Goal: Find specific page/section: Find specific page/section

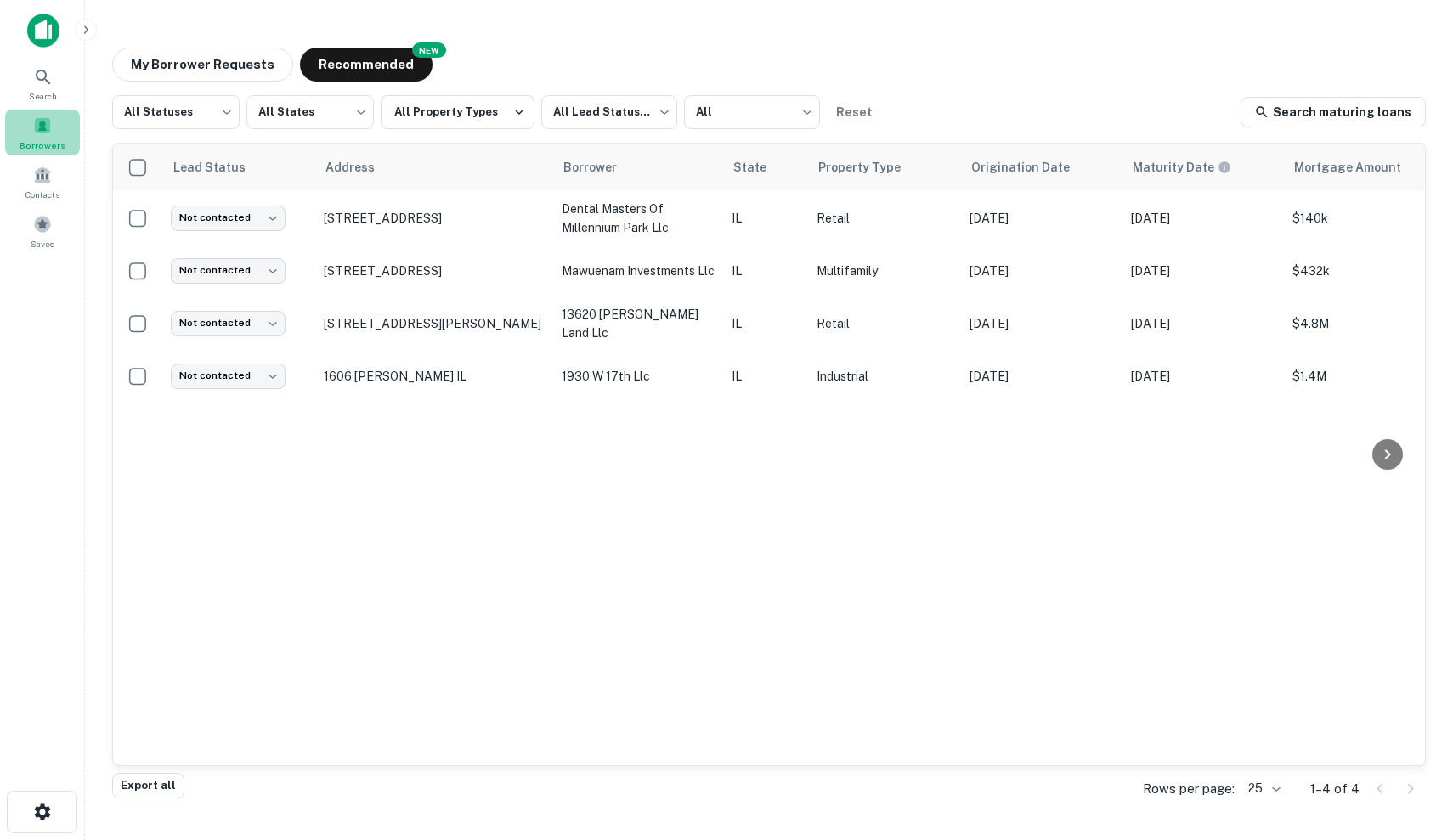
click at [48, 129] on span at bounding box center [42, 126] width 19 height 18
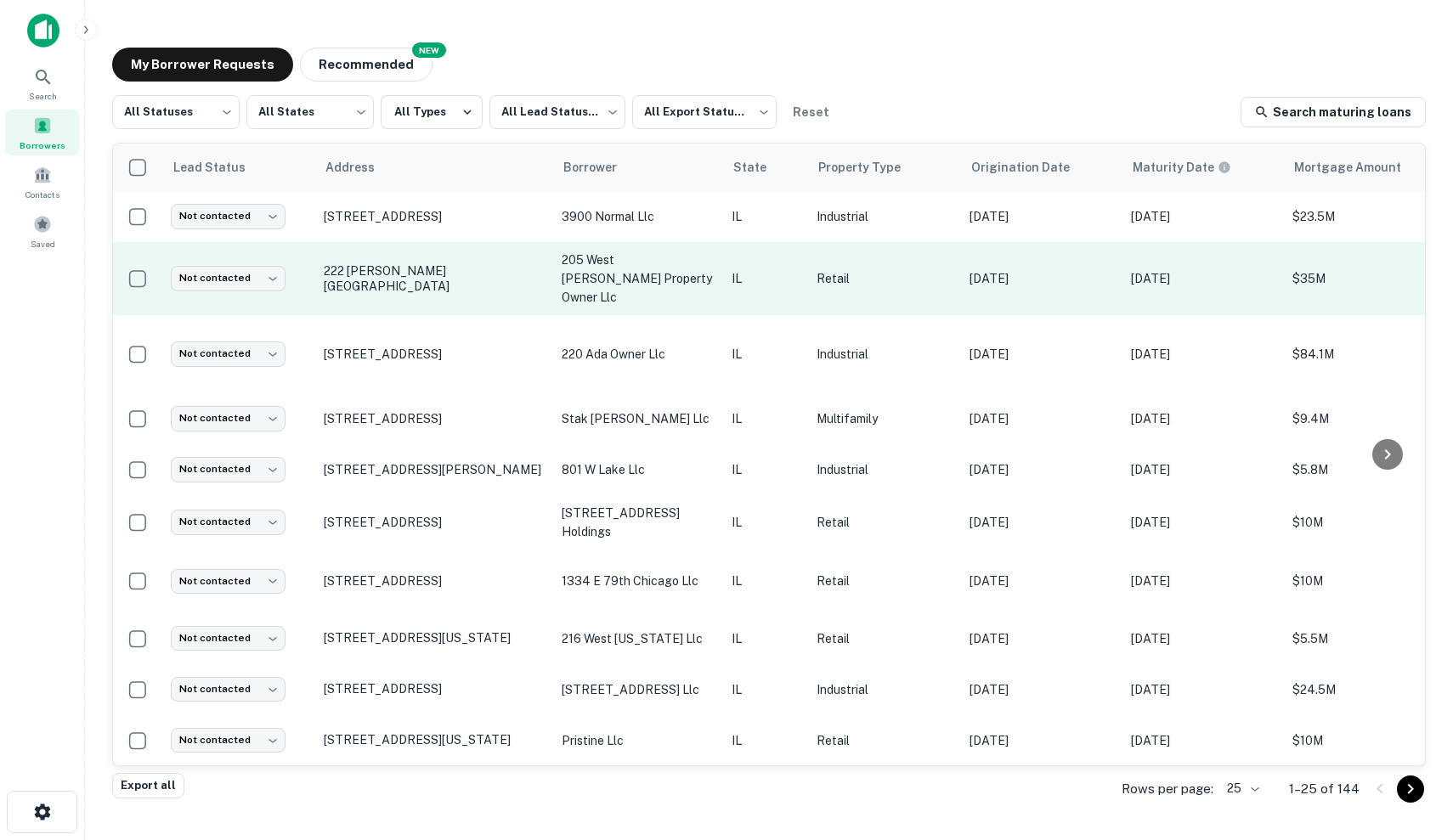
drag, startPoint x: 377, startPoint y: 237, endPoint x: 357, endPoint y: 244, distance: 21.2
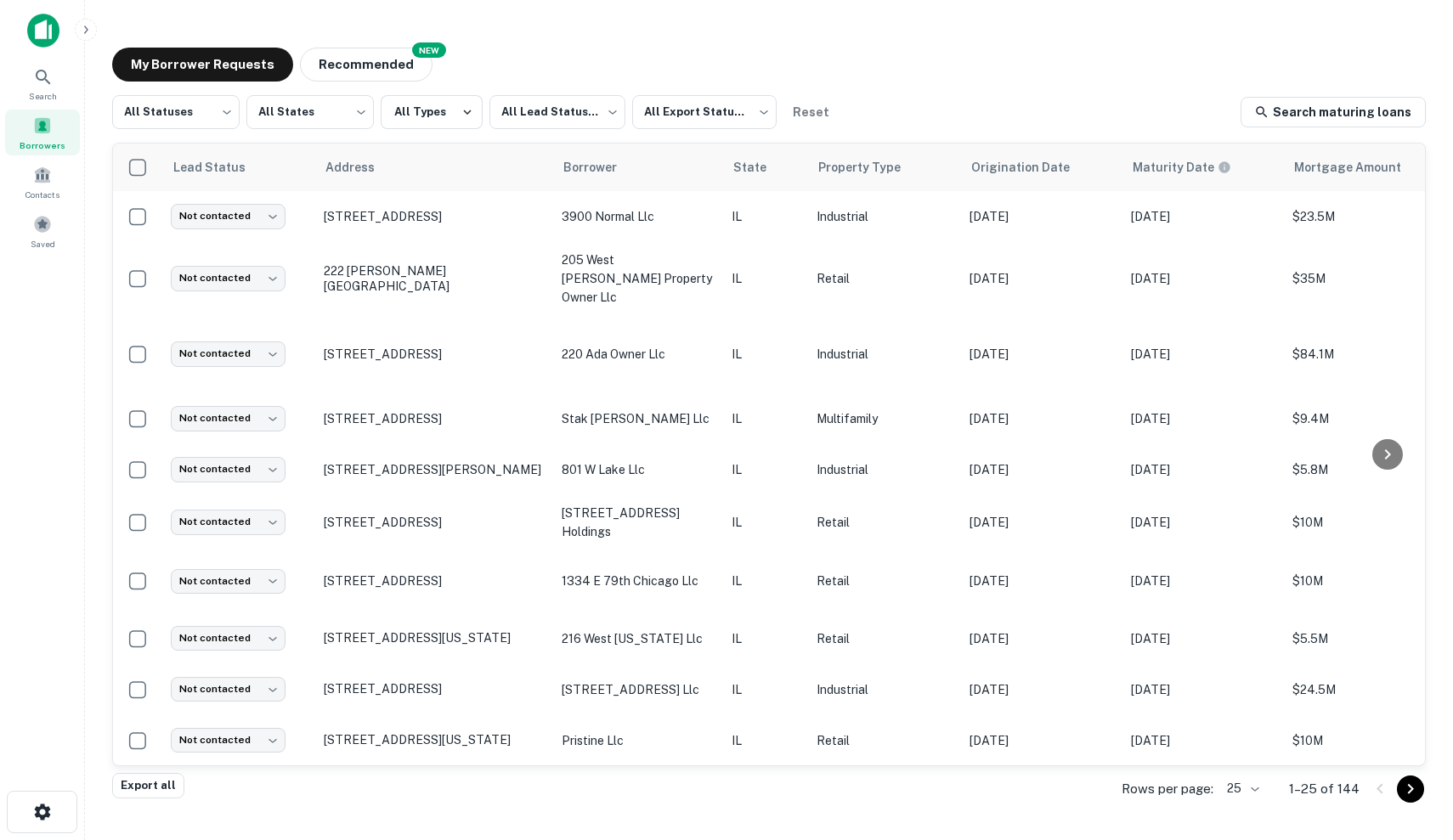
click at [656, 57] on div "My Borrower Requests NEW Recommended" at bounding box center [768, 64] width 1314 height 34
click at [52, 78] on icon at bounding box center [43, 77] width 20 height 20
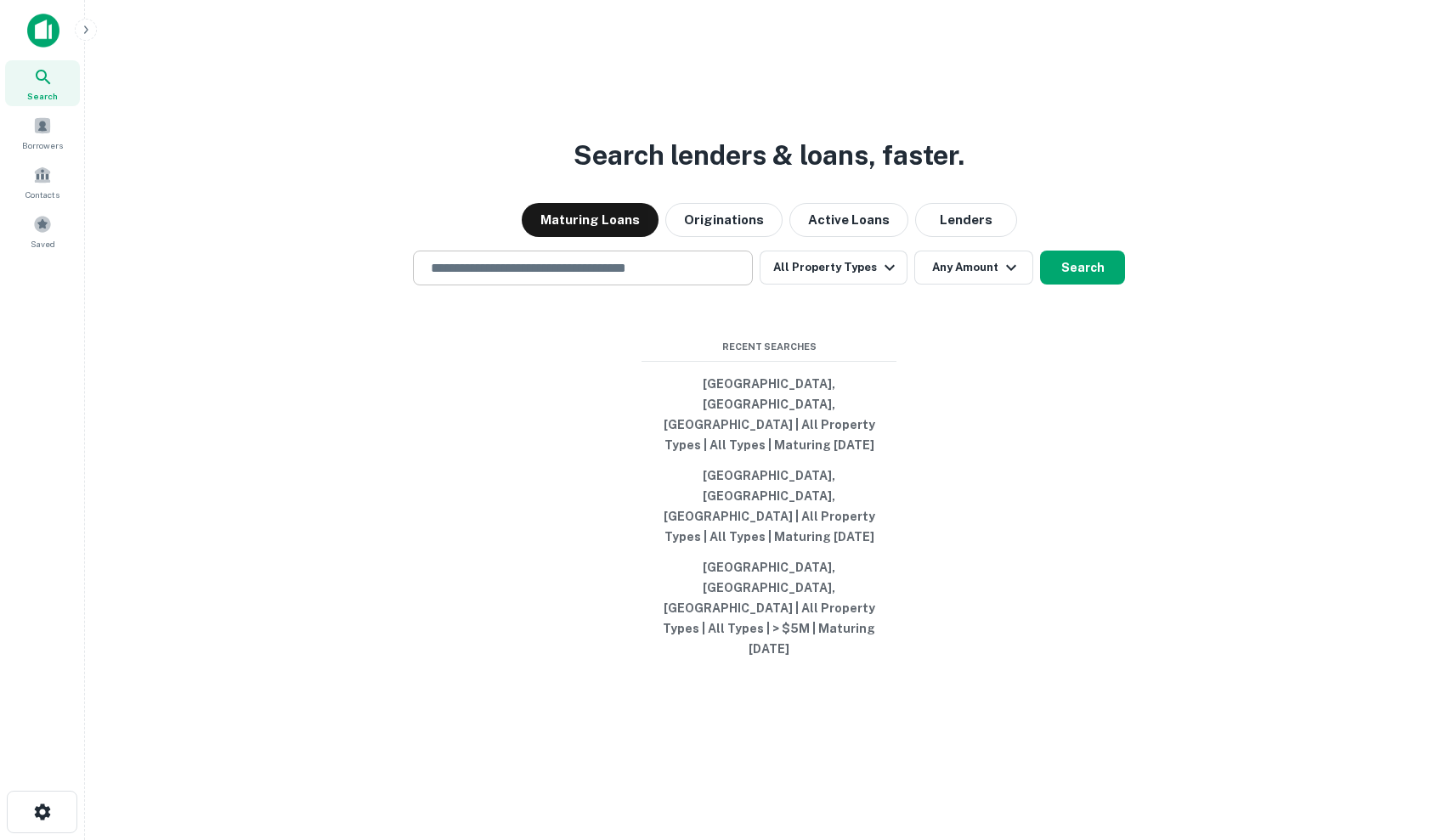
click at [683, 277] on input "text" at bounding box center [582, 268] width 324 height 19
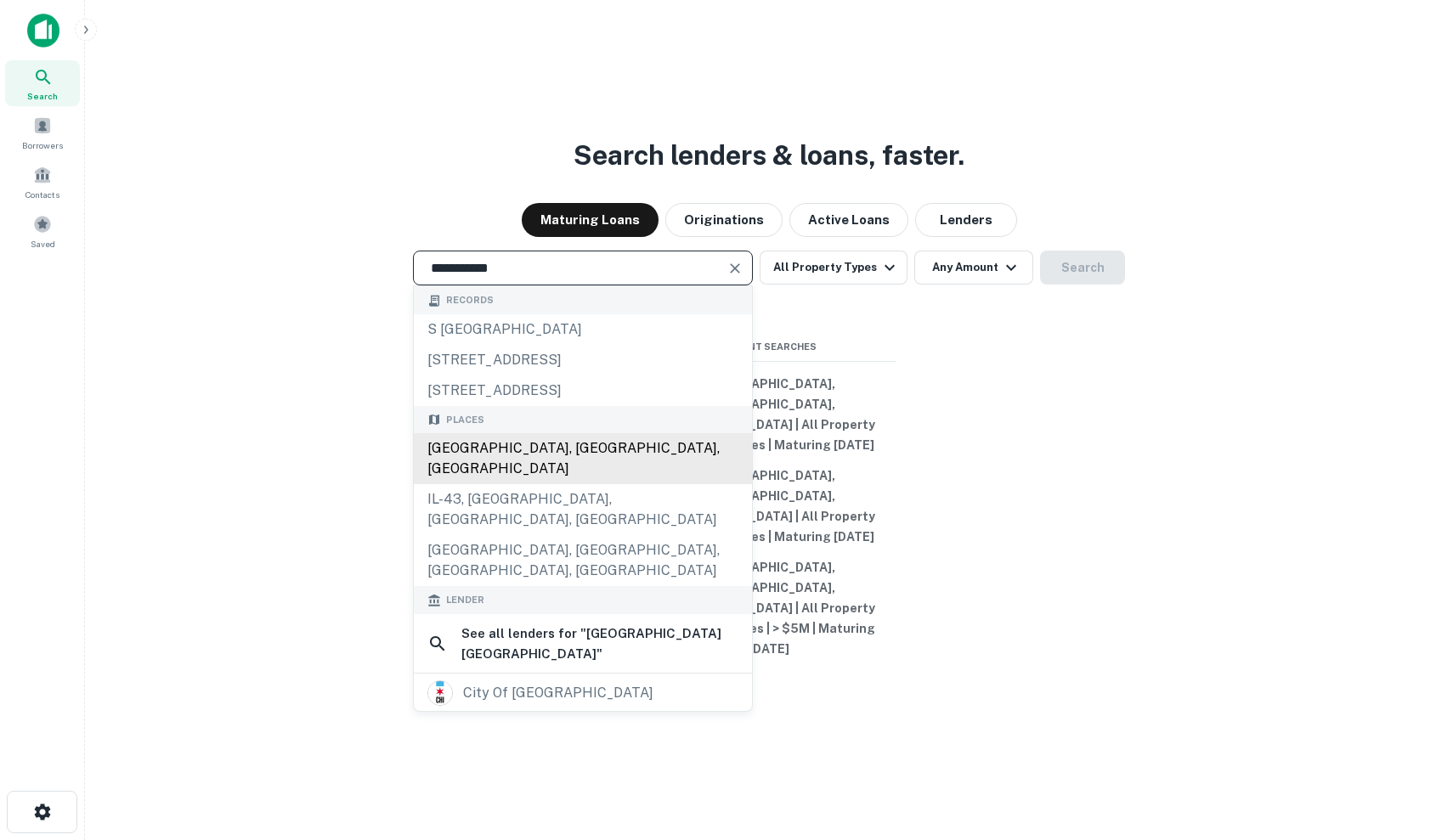
click at [682, 484] on div "Chicago, IL, USA" at bounding box center [582, 458] width 338 height 51
type input "**********"
